Goal: Information Seeking & Learning: Understand process/instructions

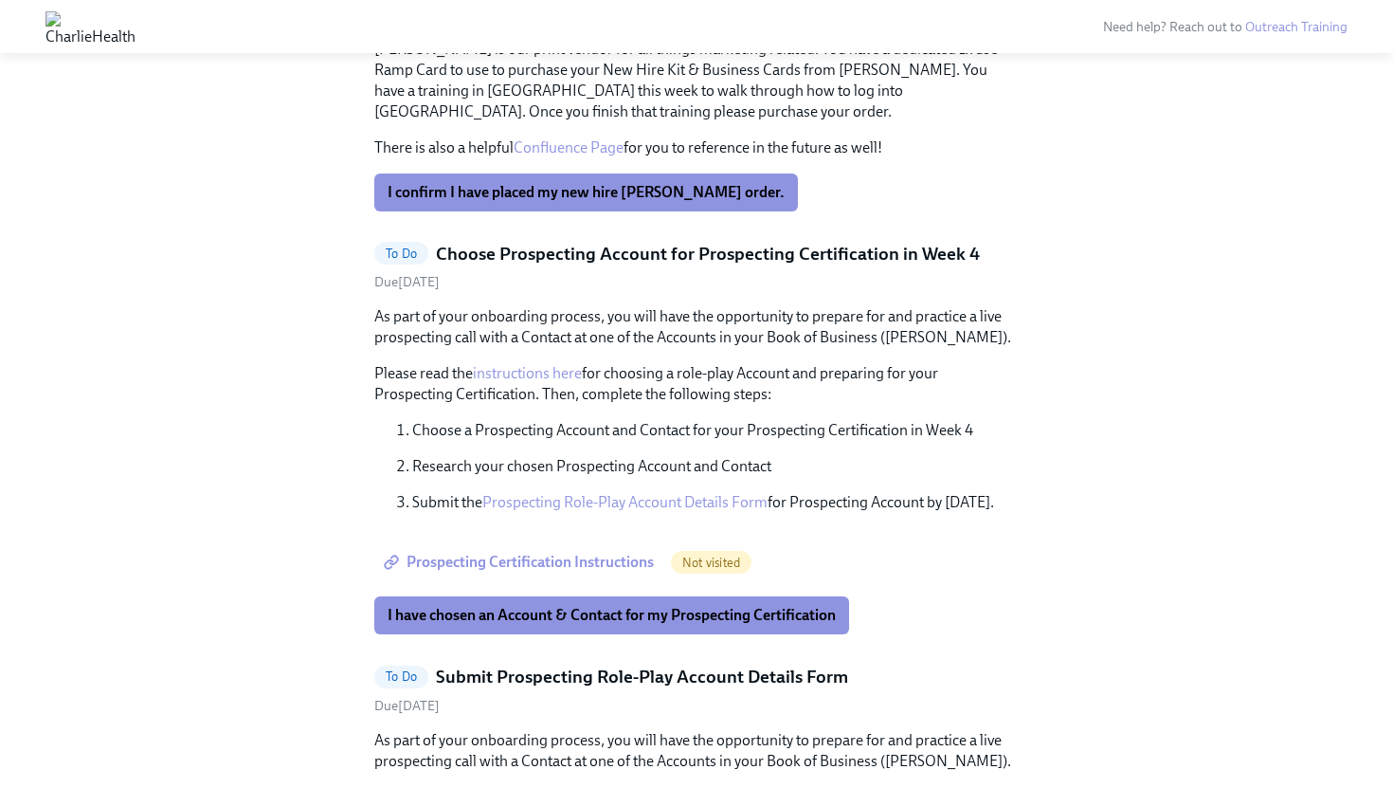
scroll to position [871, 0]
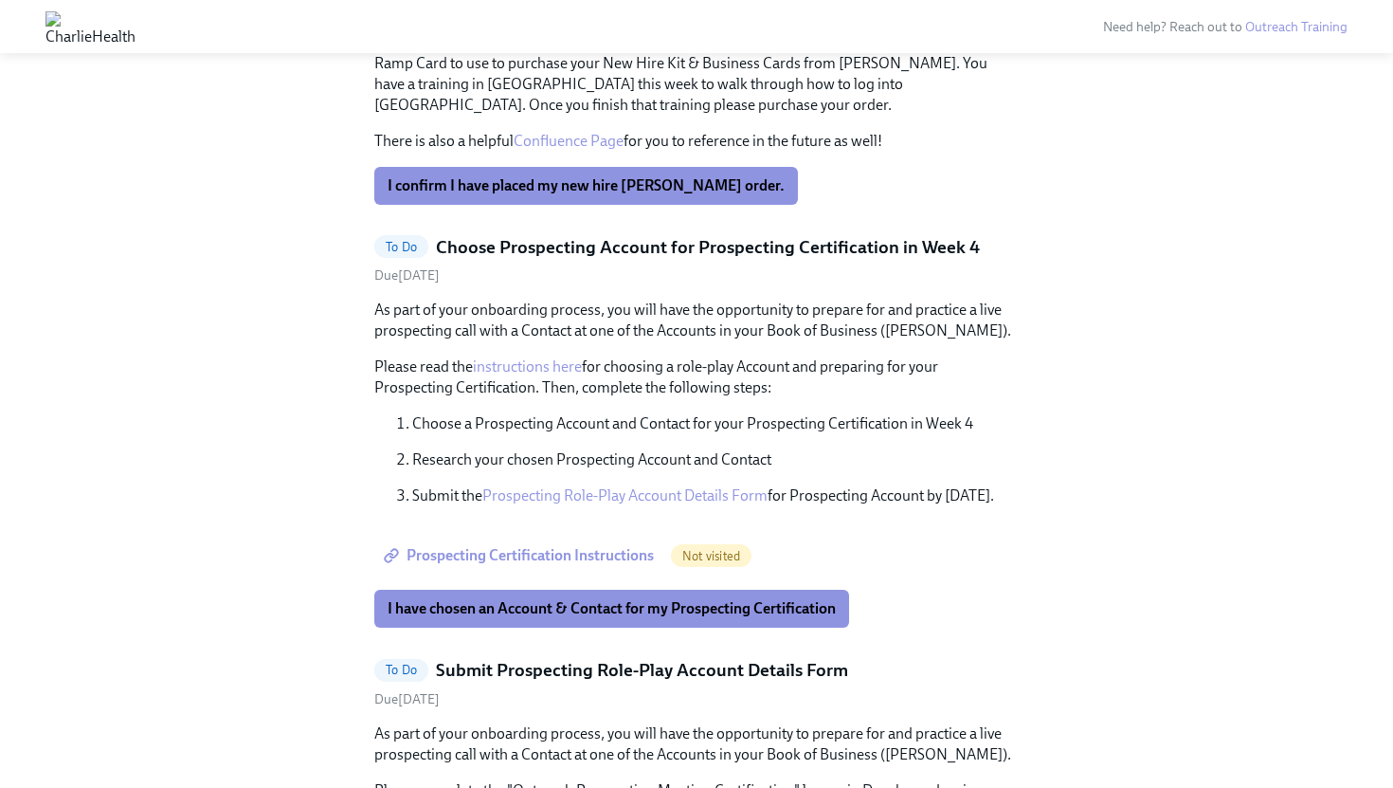
click at [541, 367] on link "instructions here" at bounding box center [527, 366] width 109 height 18
click at [581, 622] on button "I have chosen an Account & Contact for my Prospecting Certification" at bounding box center [611, 609] width 475 height 38
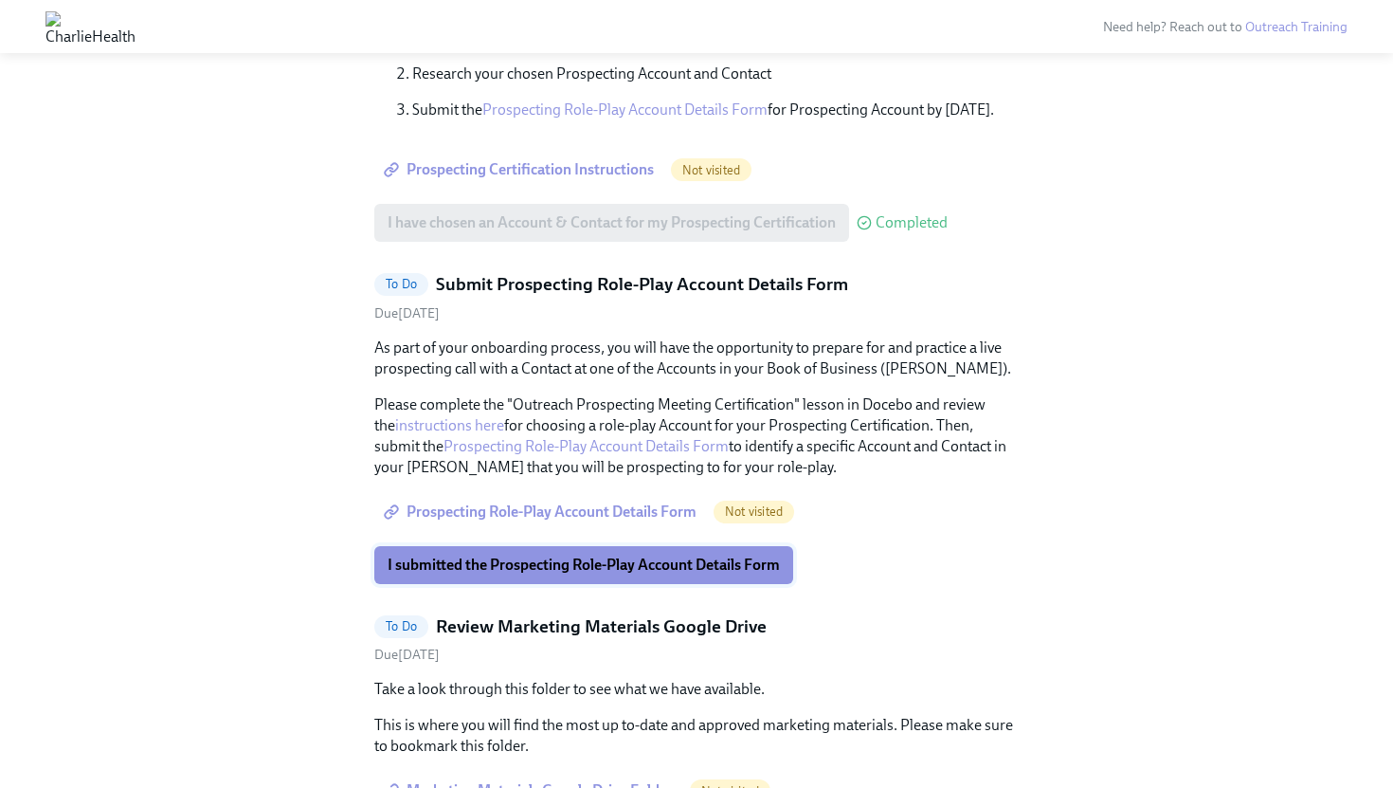
scroll to position [1253, 0]
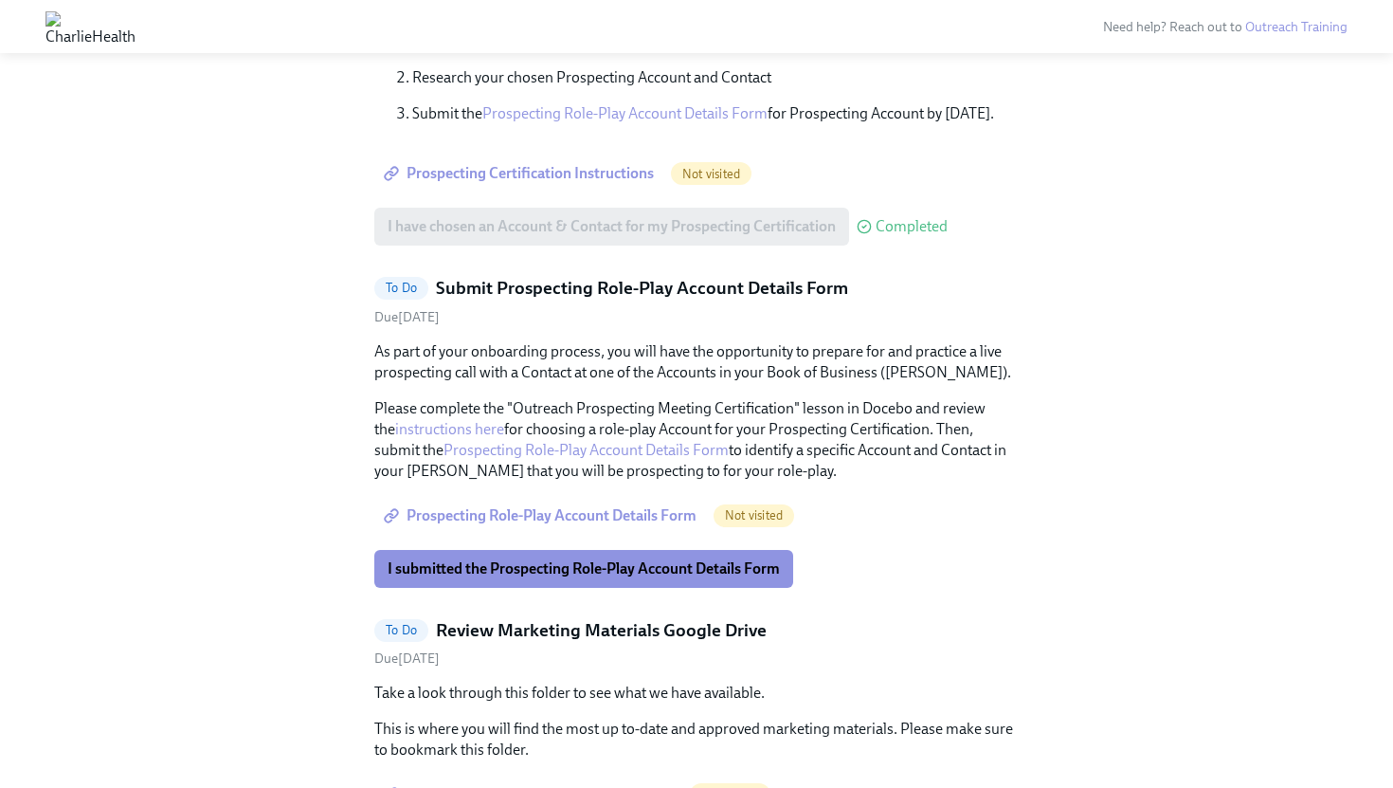
click at [621, 517] on span "Prospecting Role-Play Account Details Form" at bounding box center [542, 515] width 309 height 19
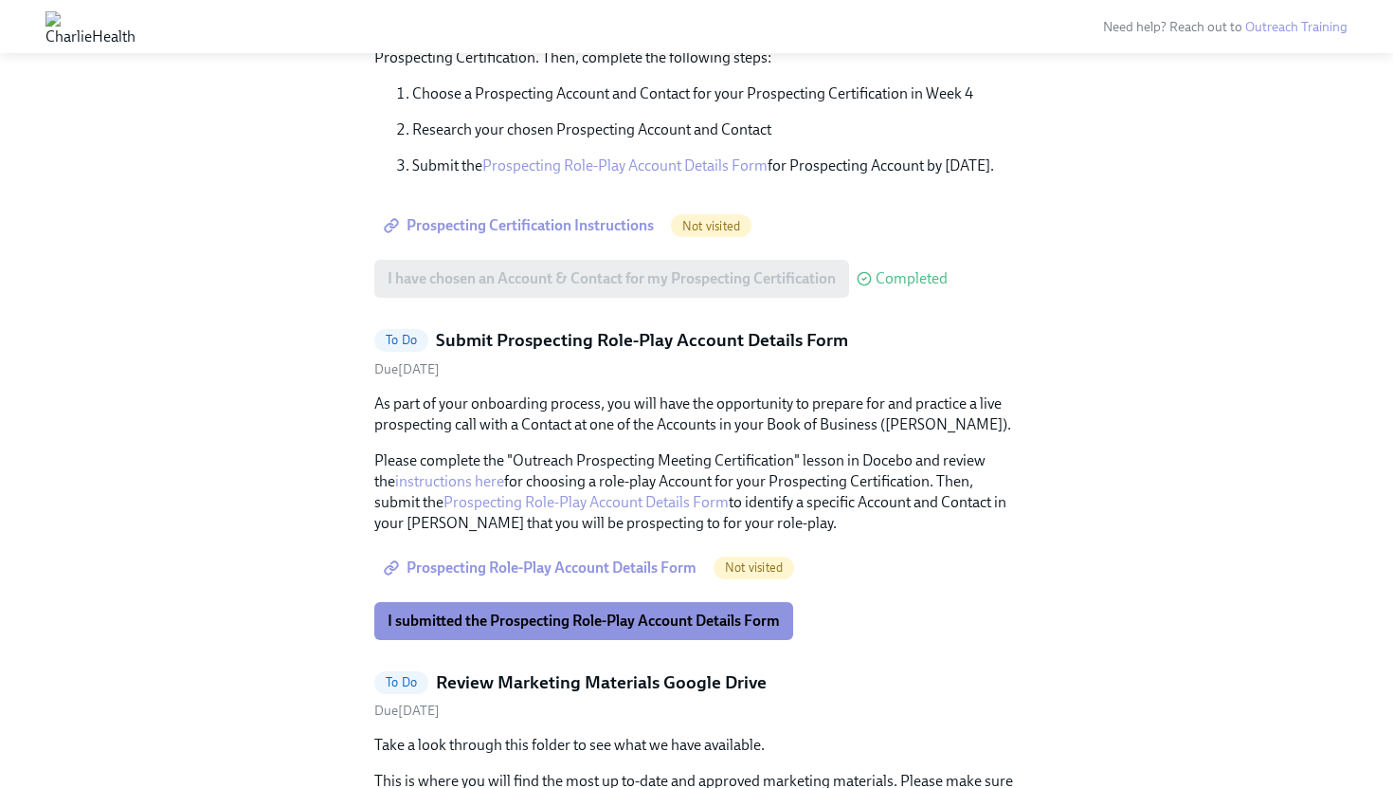
scroll to position [1196, 0]
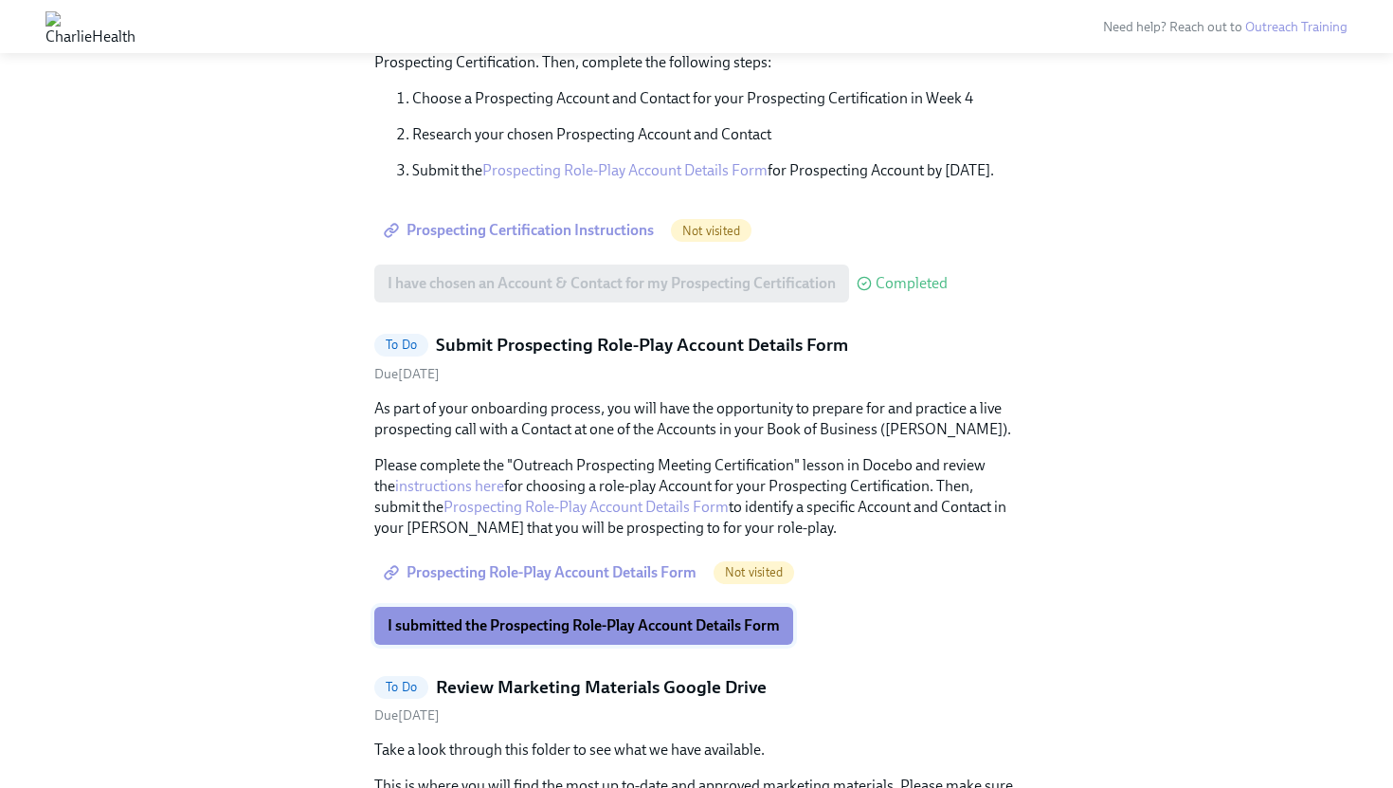
click at [627, 622] on span "I submitted the Prospecting Role-Play Account Details Form" at bounding box center [584, 625] width 392 height 19
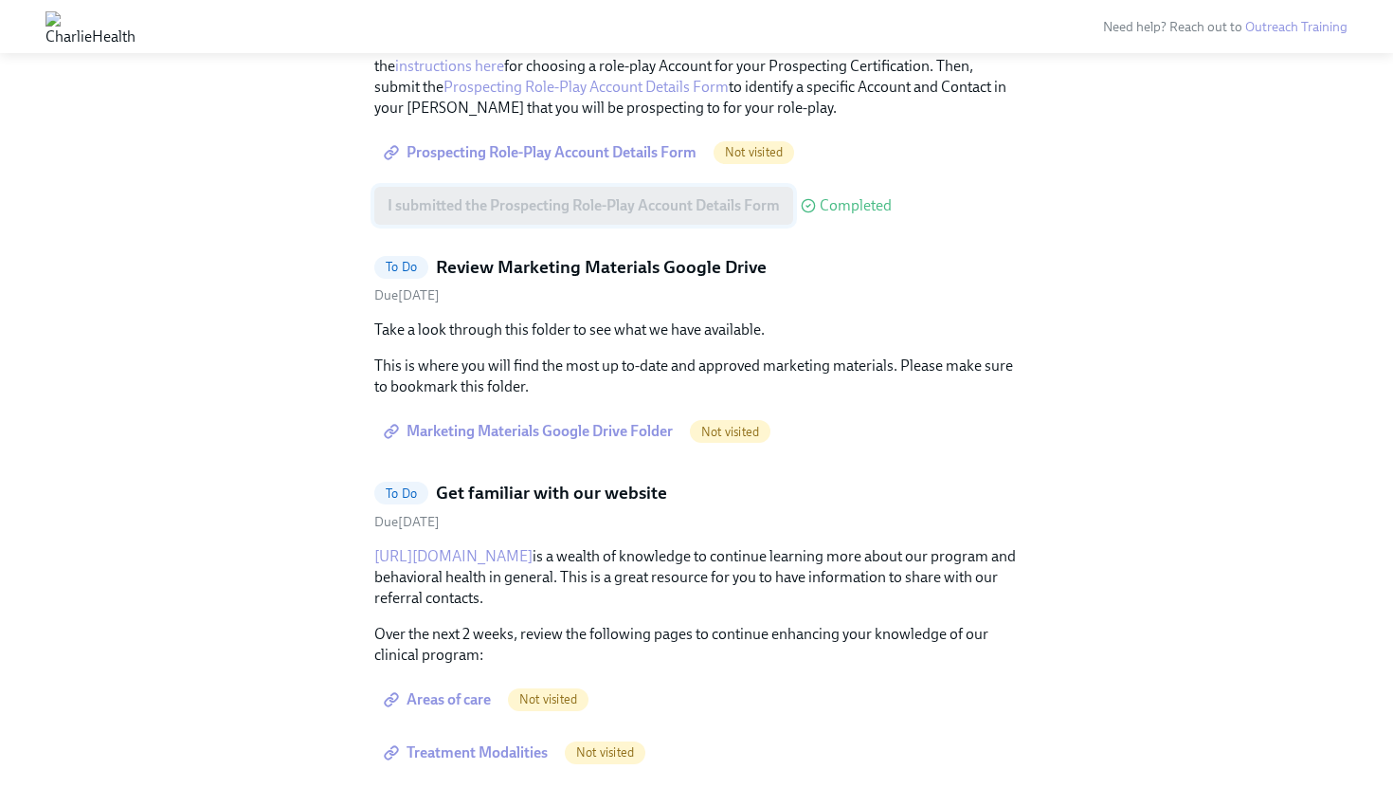
scroll to position [1628, 0]
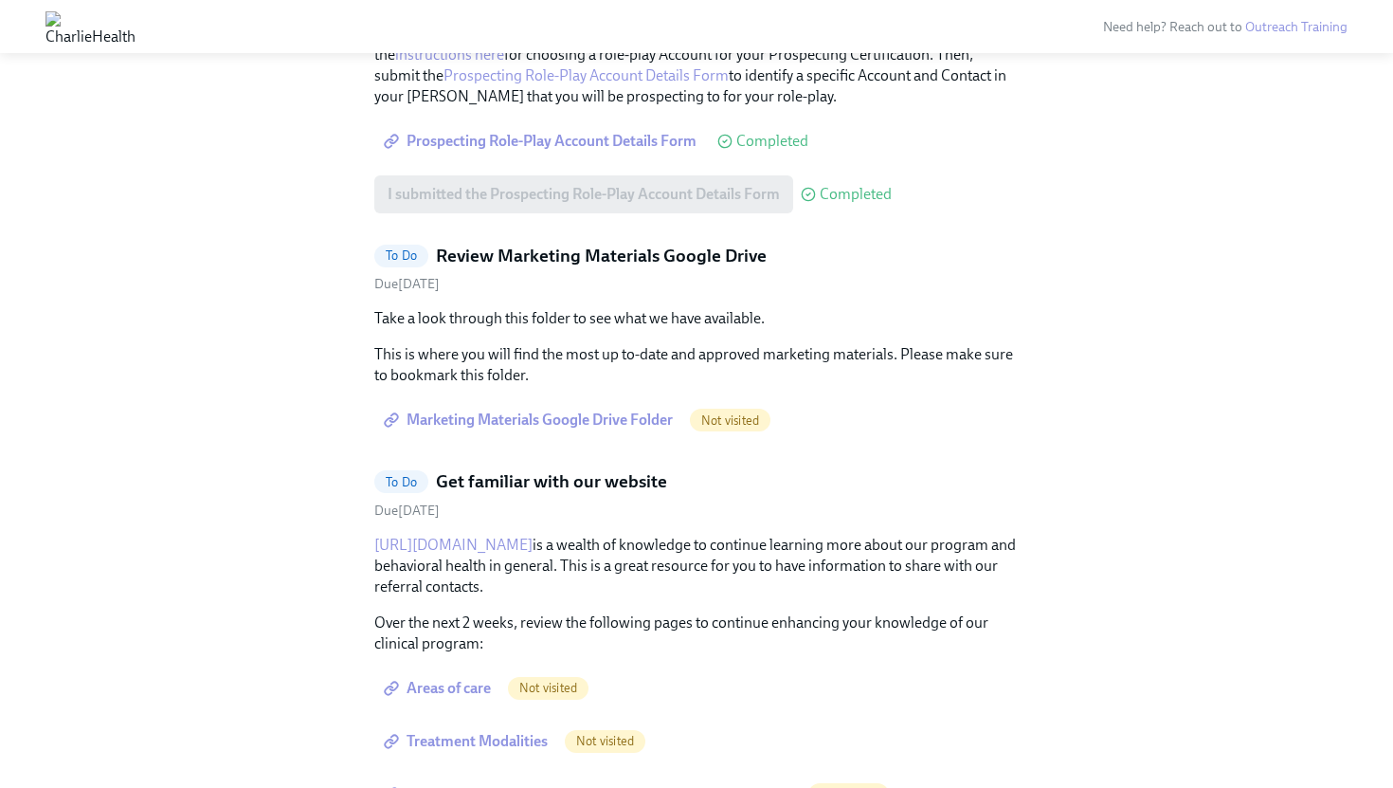
click at [602, 412] on span "Marketing Materials Google Drive Folder" at bounding box center [530, 419] width 285 height 19
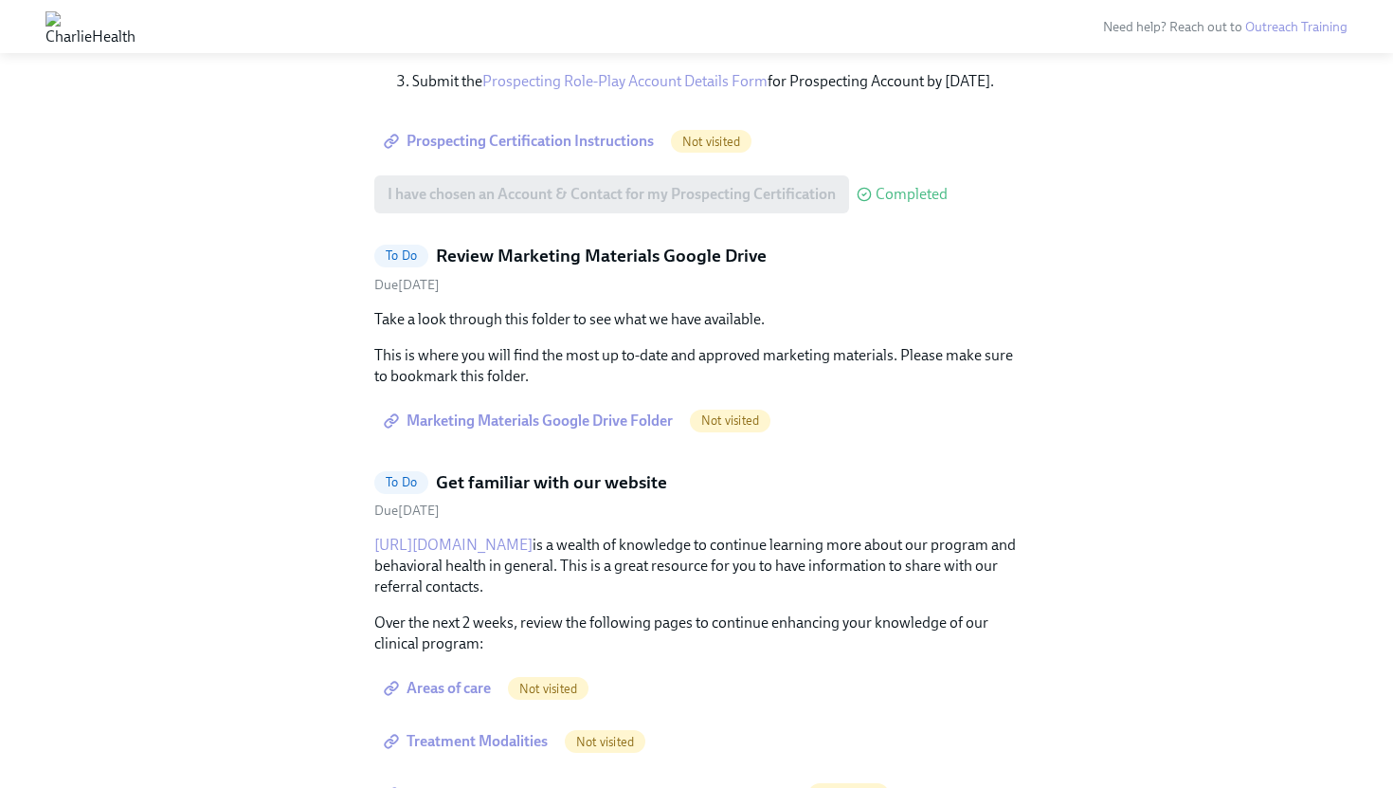
scroll to position [1328, 0]
